Goal: Task Accomplishment & Management: Use online tool/utility

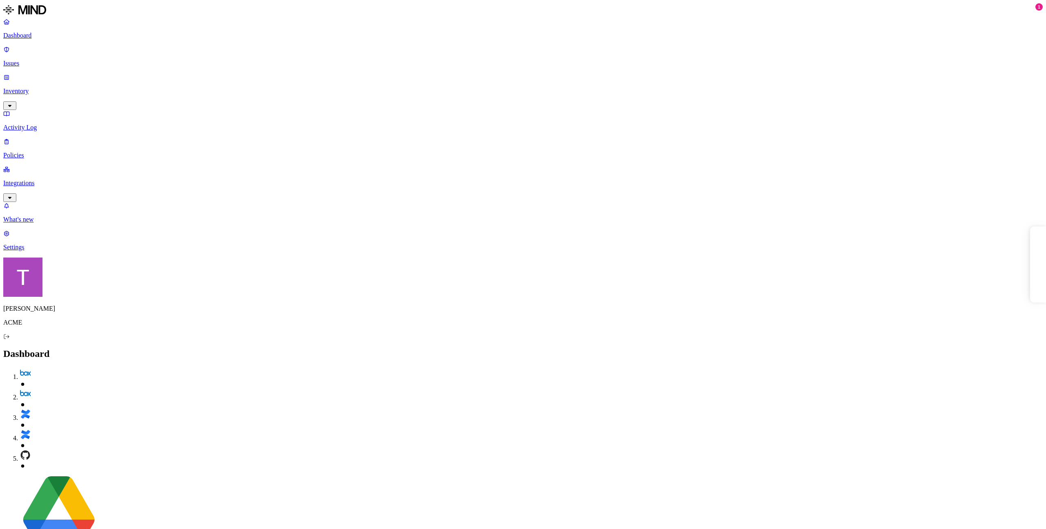
click at [43, 179] on p "Integrations" at bounding box center [523, 182] width 1040 height 7
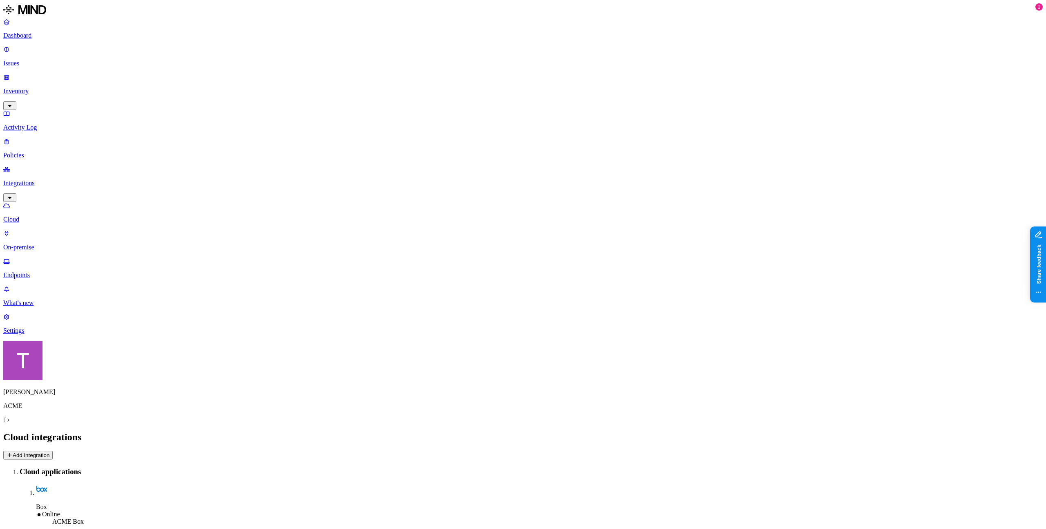
click at [44, 271] on p "Endpoints" at bounding box center [523, 274] width 1040 height 7
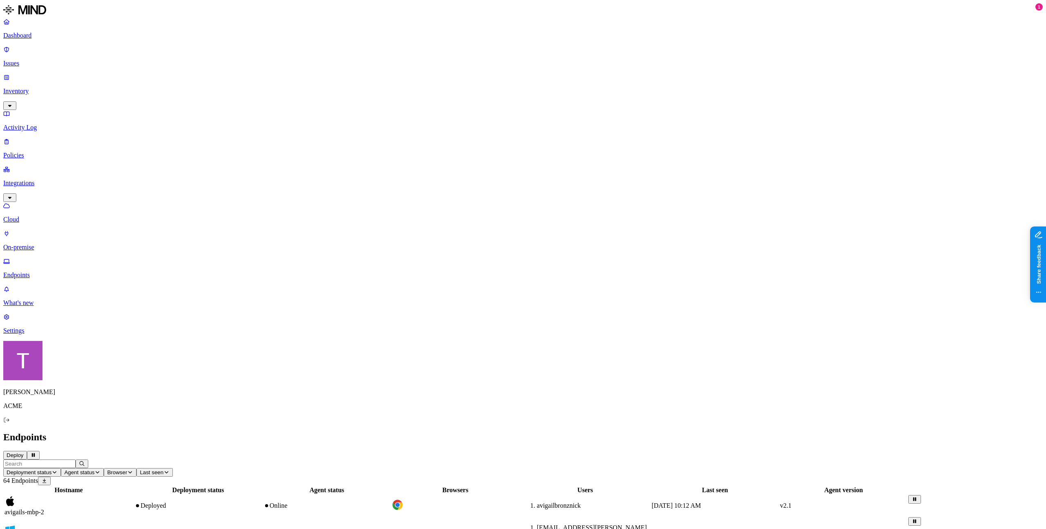
click at [94, 469] on span "Agent status" at bounding box center [79, 472] width 30 height 6
click at [275, 65] on button "button" at bounding box center [278, 63] width 7 height 2
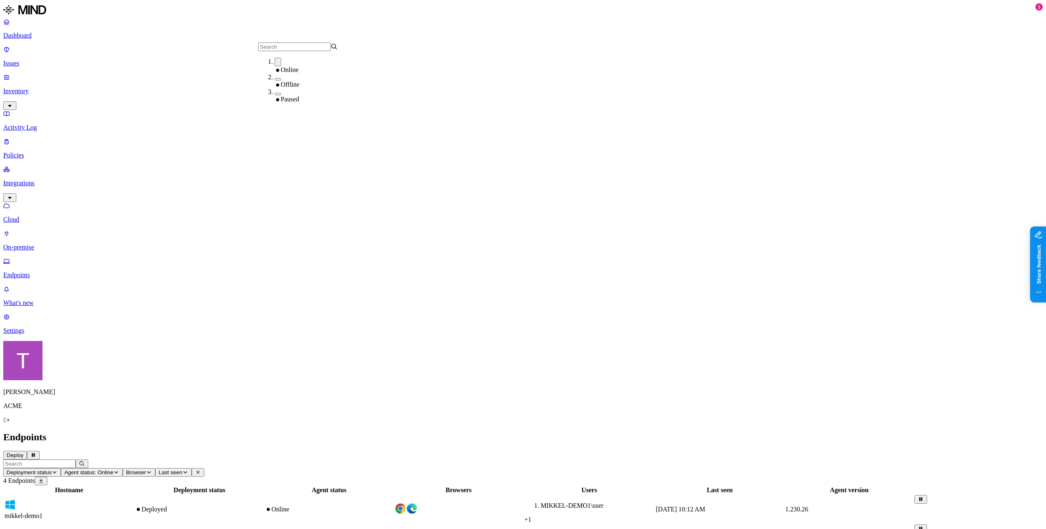
click at [275, 81] on button "button" at bounding box center [278, 79] width 7 height 2
click at [275, 103] on div "Paused" at bounding box center [315, 96] width 80 height 15
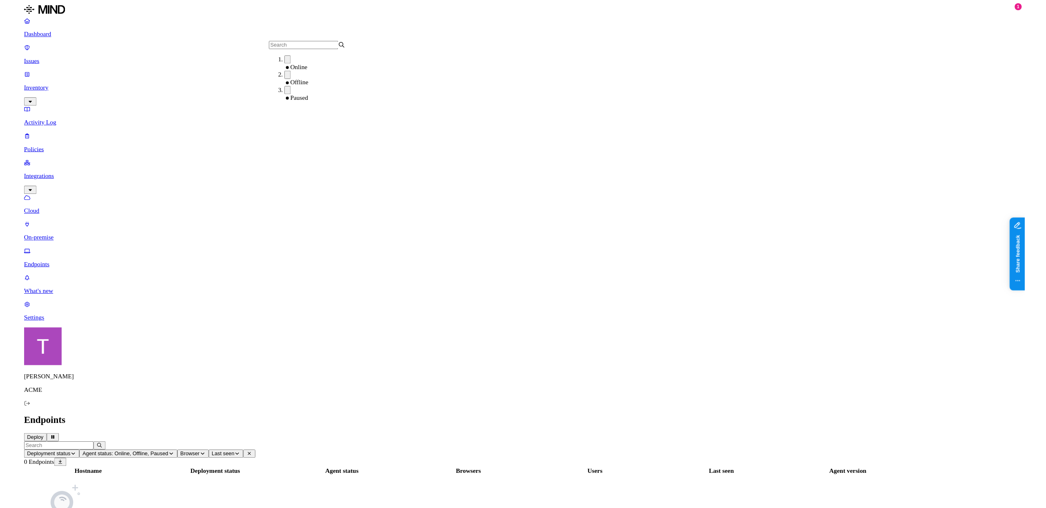
scroll to position [6, 0]
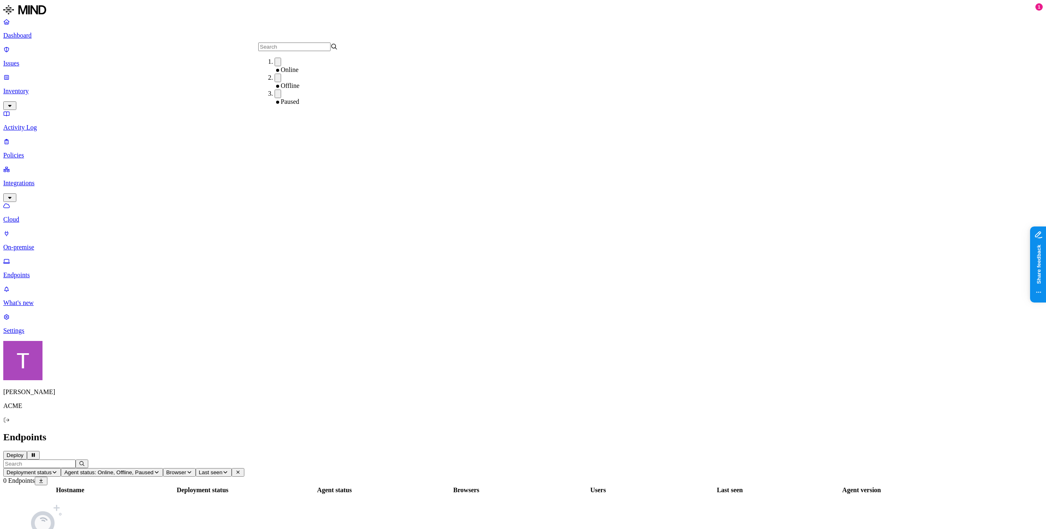
click at [275, 98] on button "button" at bounding box center [278, 93] width 7 height 9
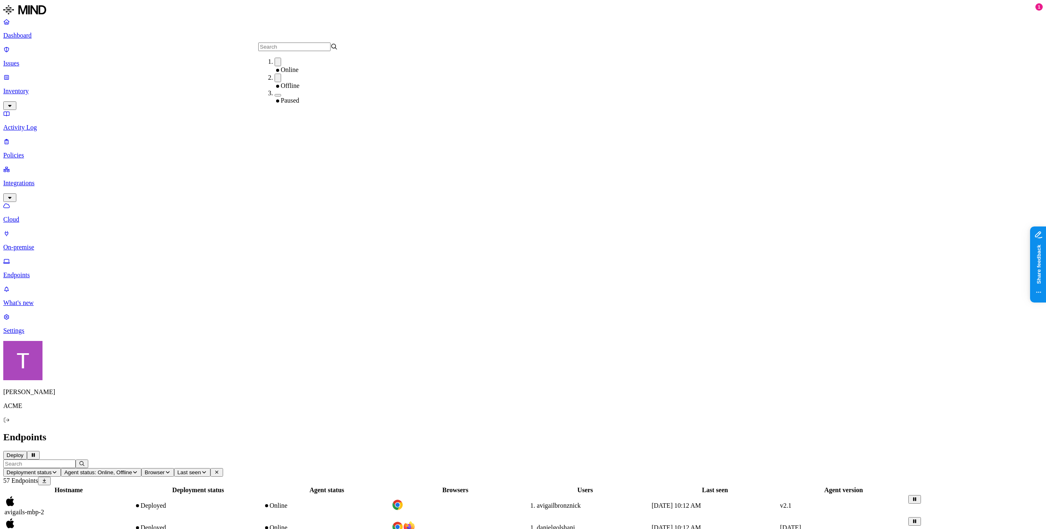
click at [275, 96] on button "button" at bounding box center [278, 95] width 7 height 2
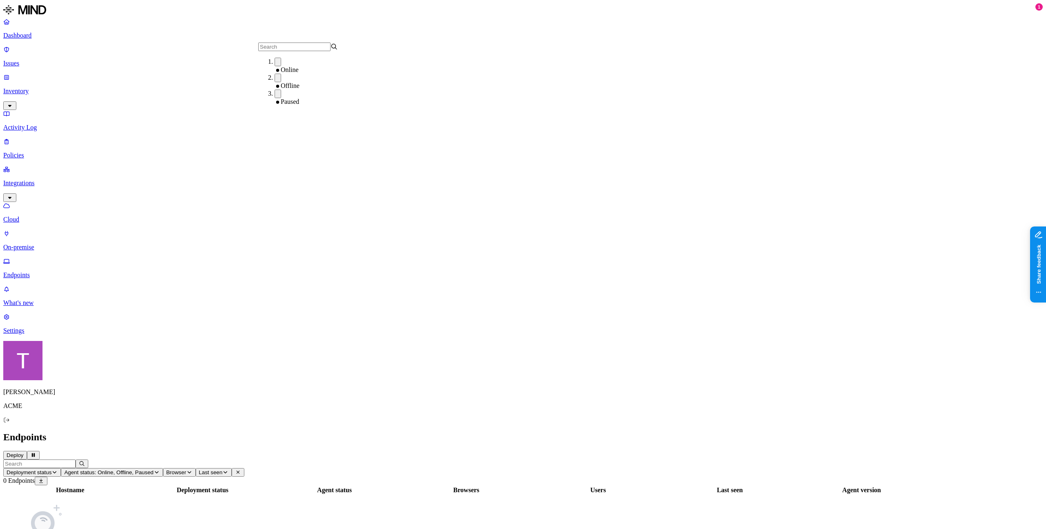
click at [275, 102] on div "Paused" at bounding box center [315, 97] width 80 height 16
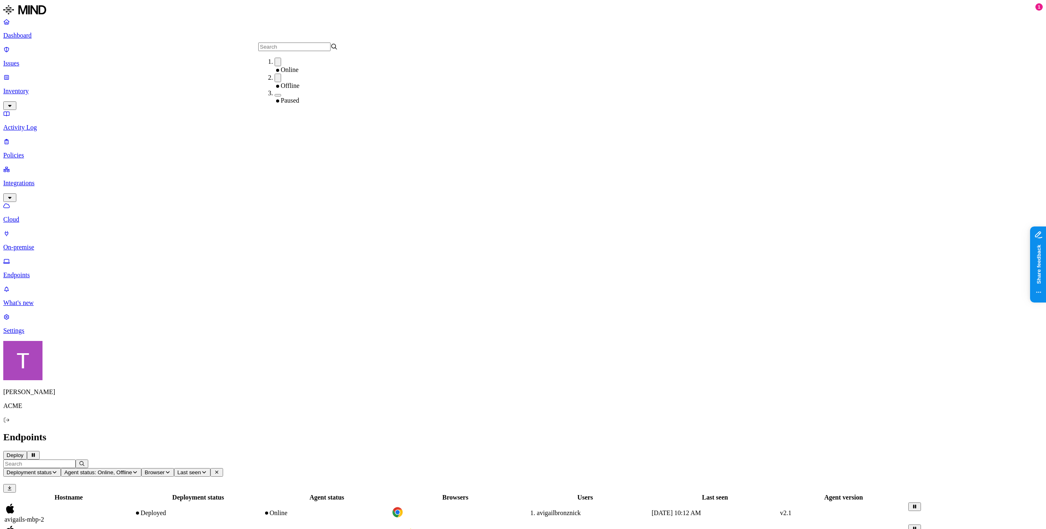
click at [275, 82] on button "button" at bounding box center [278, 78] width 7 height 9
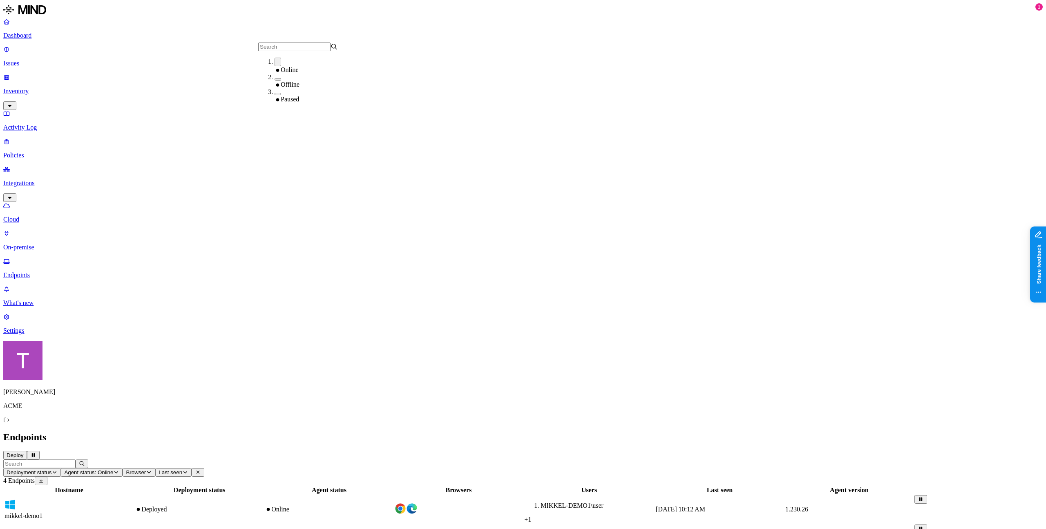
click at [275, 66] on button "button" at bounding box center [278, 62] width 7 height 9
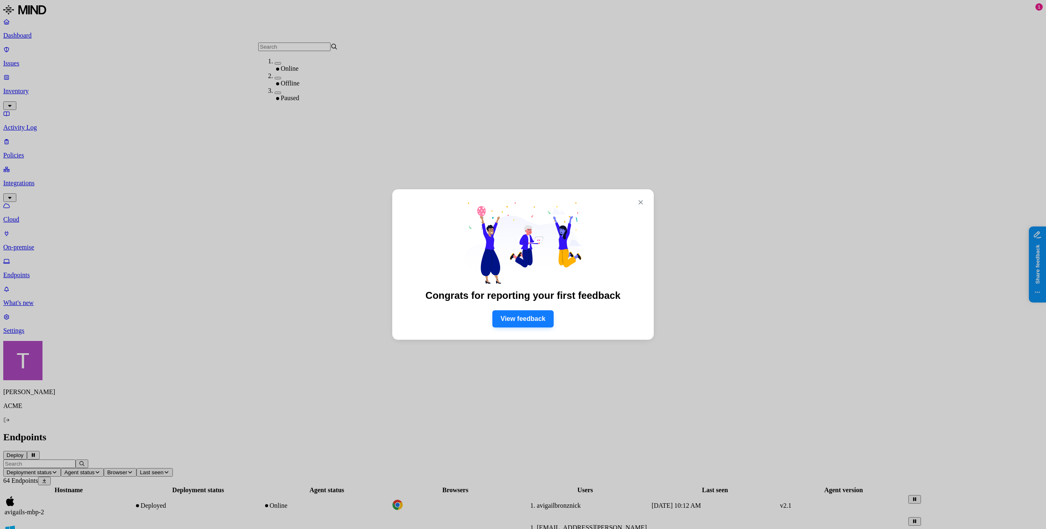
click at [529, 315] on button "View feedback" at bounding box center [522, 318] width 61 height 17
click at [647, 203] on button "×" at bounding box center [640, 202] width 13 height 13
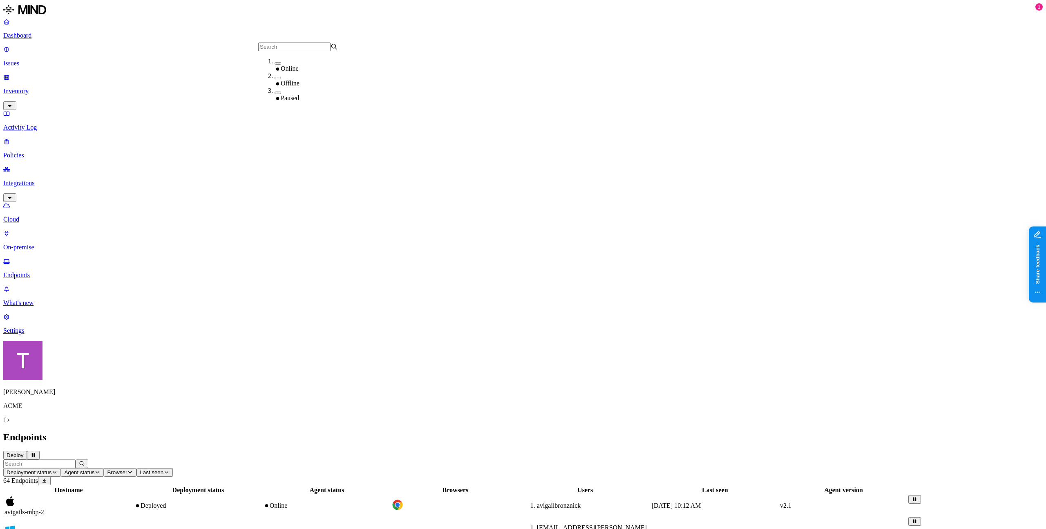
click at [304, 432] on h2 "Endpoints" at bounding box center [523, 437] width 1040 height 11
